Goal: Download file/media: Download file/media

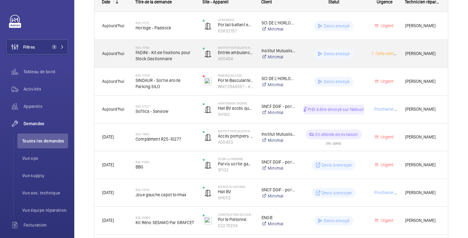
scroll to position [120, 0]
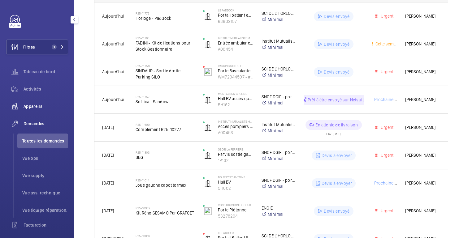
click at [33, 106] on font "Appareils" at bounding box center [33, 106] width 19 height 5
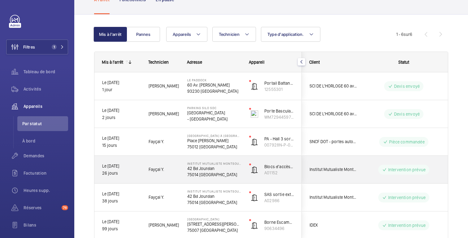
scroll to position [73, 0]
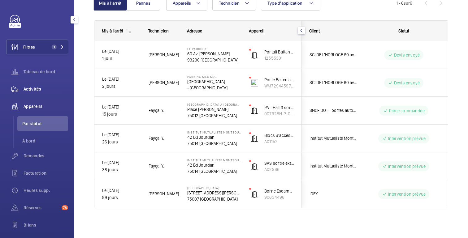
click at [54, 90] on span "Activités" at bounding box center [46, 89] width 45 height 6
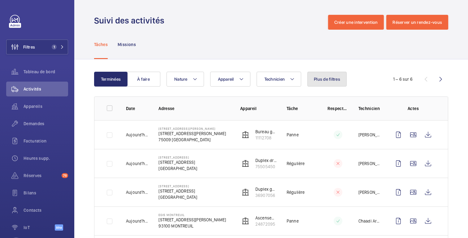
click at [323, 83] on button "Plus de filtres" at bounding box center [326, 79] width 39 height 15
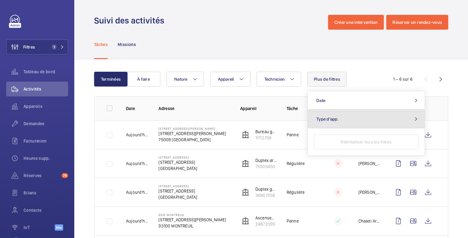
click at [334, 118] on span "Type d'app." at bounding box center [327, 119] width 23 height 5
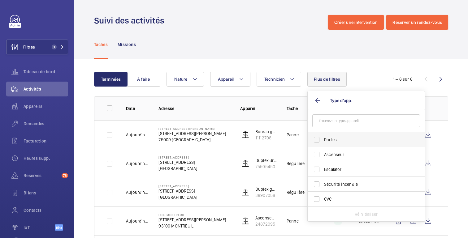
click at [334, 137] on span "Portes" at bounding box center [366, 140] width 85 height 6
click at [323, 137] on input "Portes" at bounding box center [317, 140] width 12 height 12
checkbox input "true"
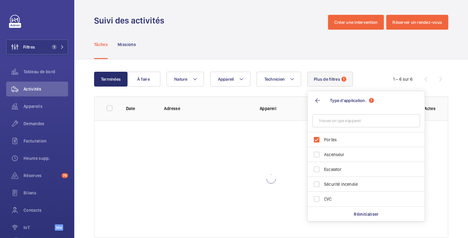
click at [341, 63] on div "Terminées À faire Technicien Appareil Nature Plus de filtres 1 Type d'applicati…" at bounding box center [271, 156] width 394 height 194
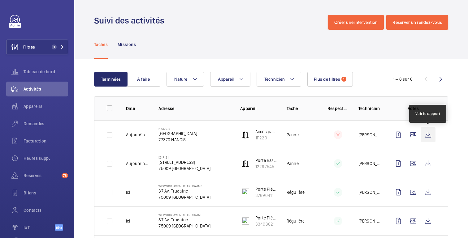
click at [428, 137] on wm-front-icon-button at bounding box center [428, 135] width 15 height 15
